Goal: Task Accomplishment & Management: Complete application form

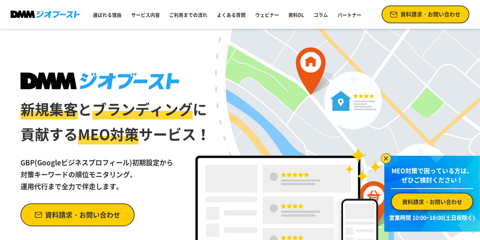
click at [108, 212] on span "資料請求・お問い合わせ" at bounding box center [82, 214] width 75 height 12
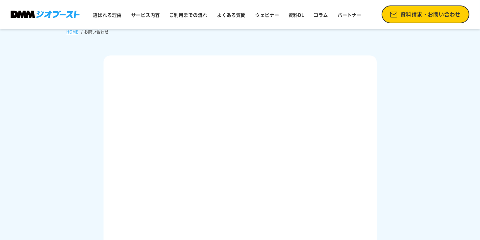
scroll to position [114, 0]
